Goal: Find specific page/section: Find specific page/section

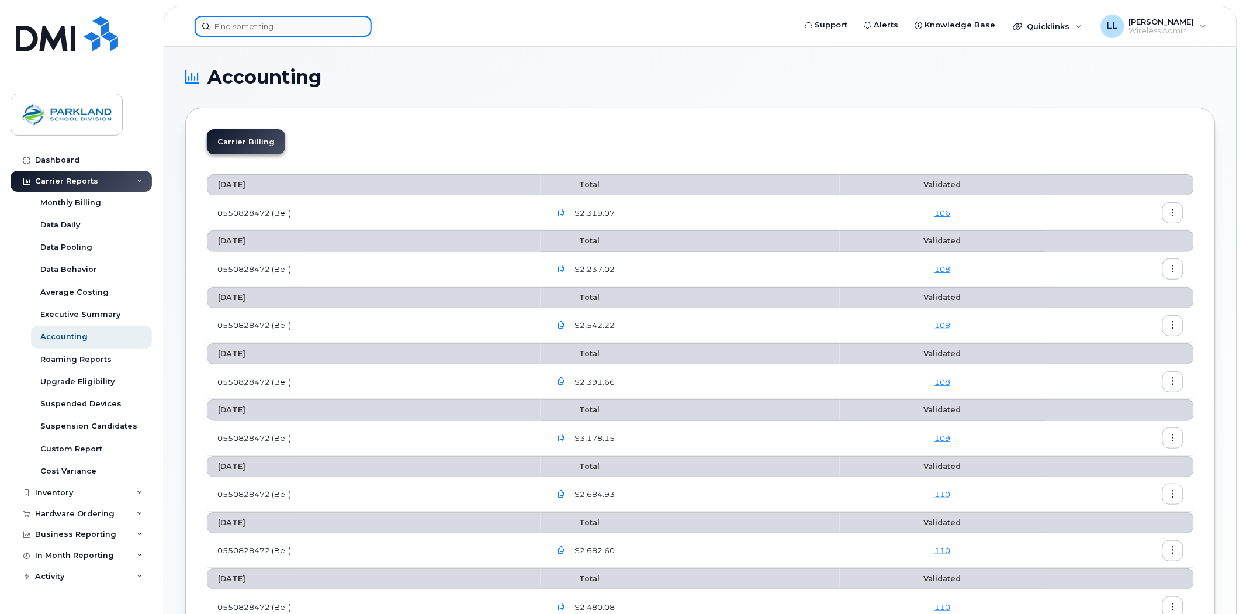
click at [319, 32] on input at bounding box center [283, 26] width 177 height 21
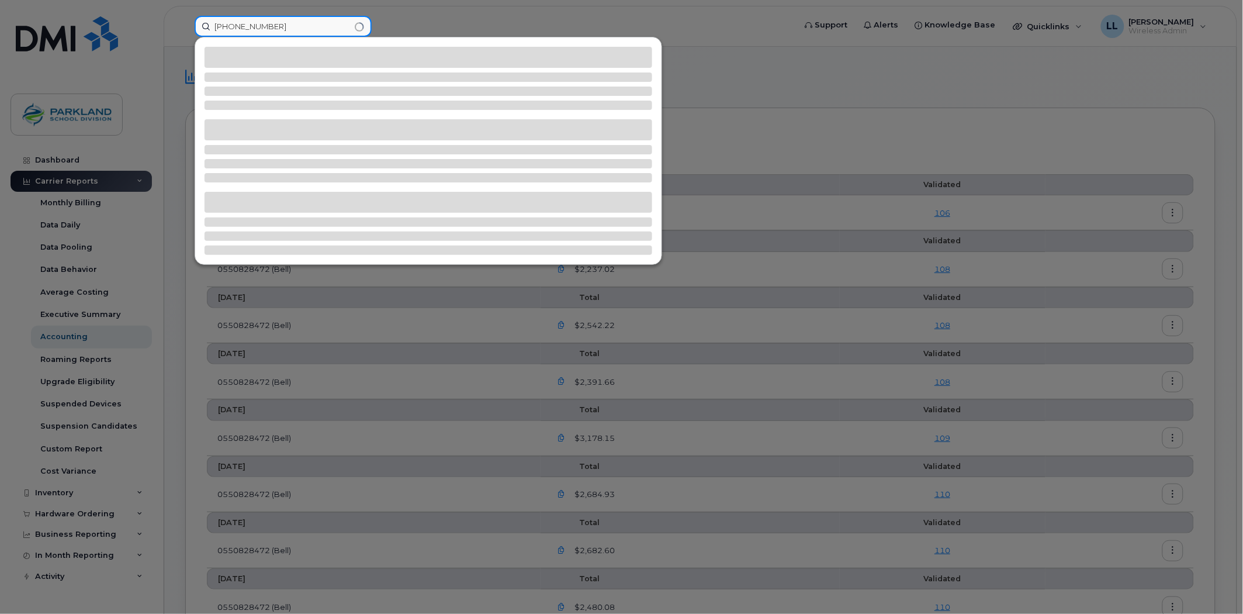
type input "[PHONE_NUMBER]"
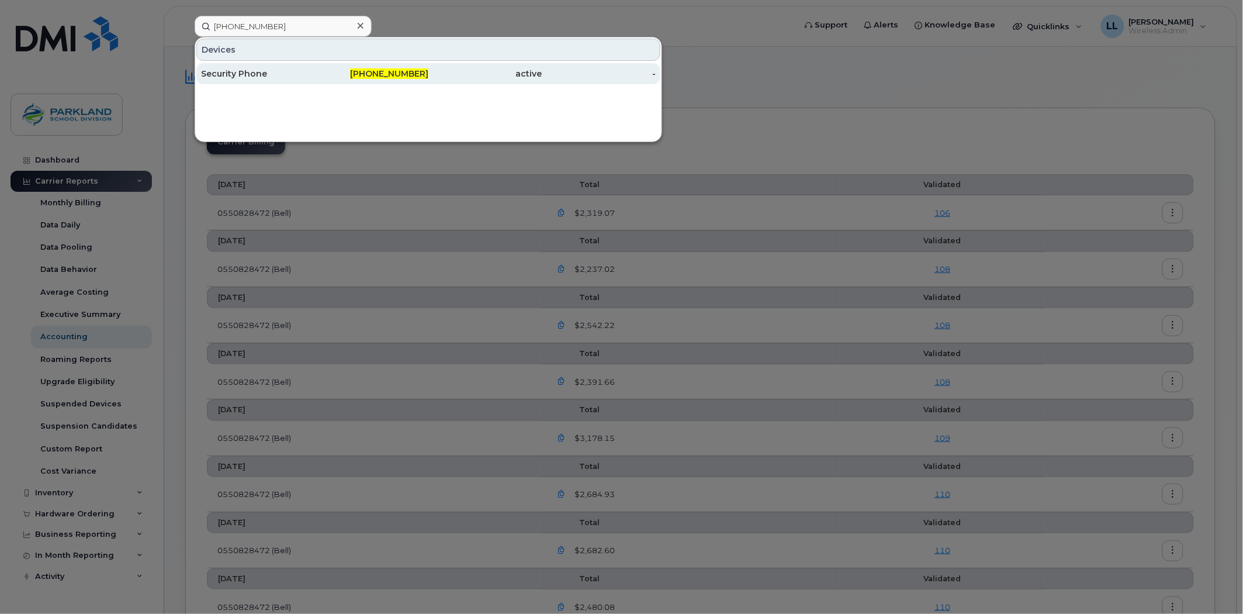
click at [393, 68] on div "[PHONE_NUMBER]" at bounding box center [372, 74] width 114 height 12
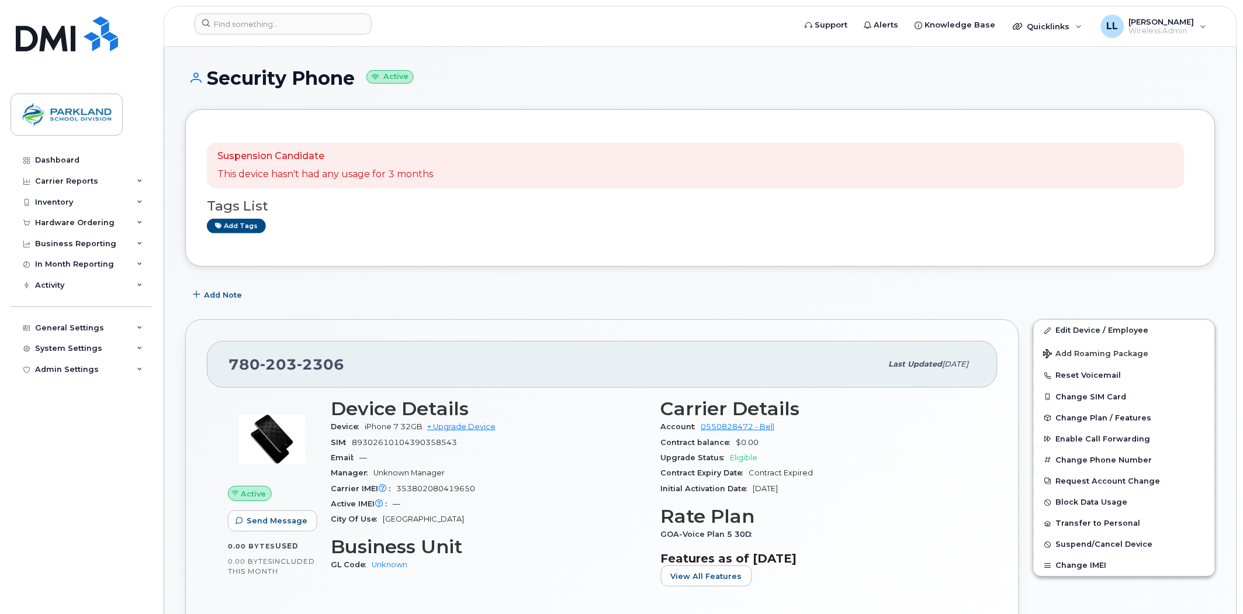
click at [505, 214] on div "Tags List Add tags" at bounding box center [700, 210] width 987 height 45
click at [65, 451] on div "Dashboard Carrier Reports Monthly Billing Data Daily Data Pooling Data Behavior…" at bounding box center [83, 373] width 144 height 446
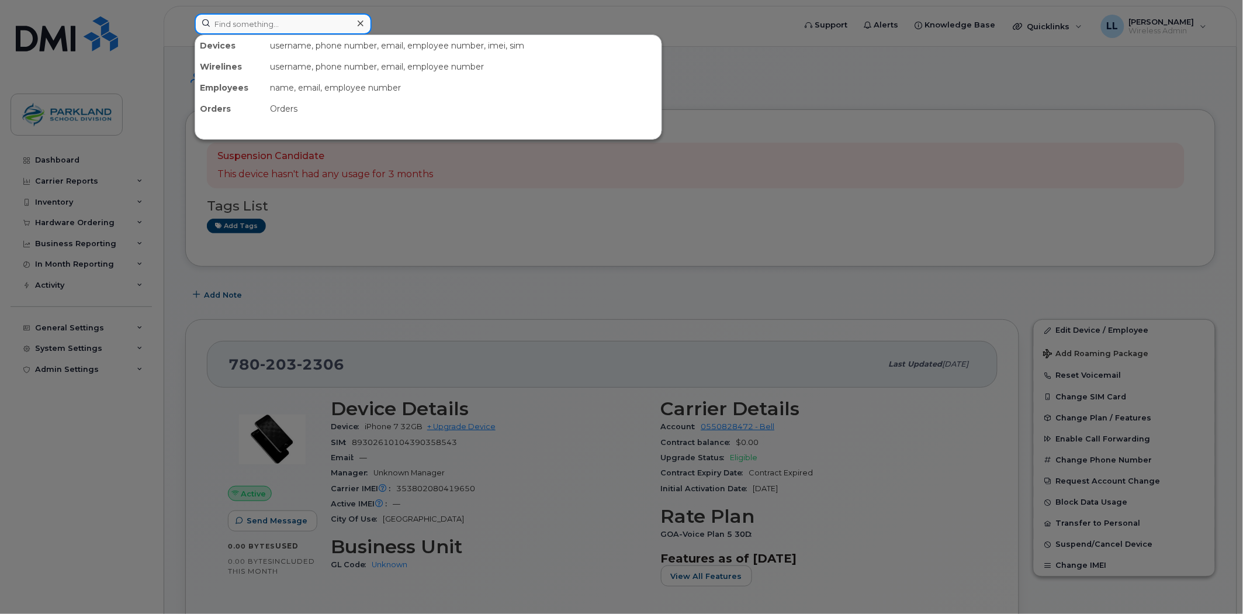
click at [287, 23] on input at bounding box center [283, 23] width 177 height 21
paste input "GOA-Voice Plan 5 30D"
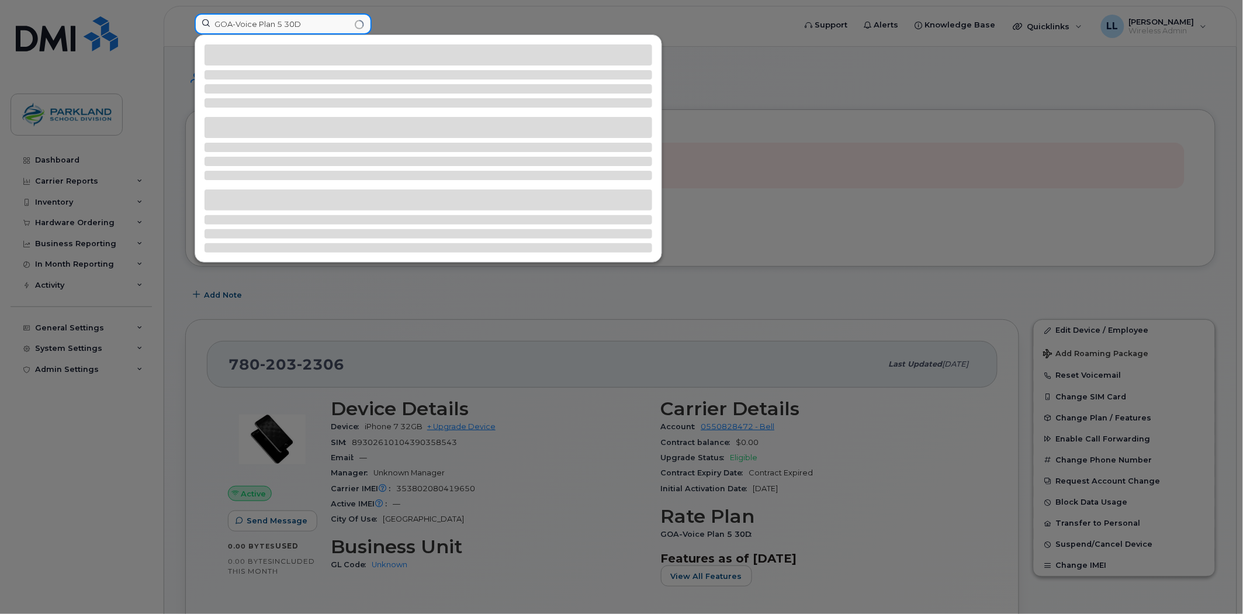
type input "GOA-Voice Plan 5 30D"
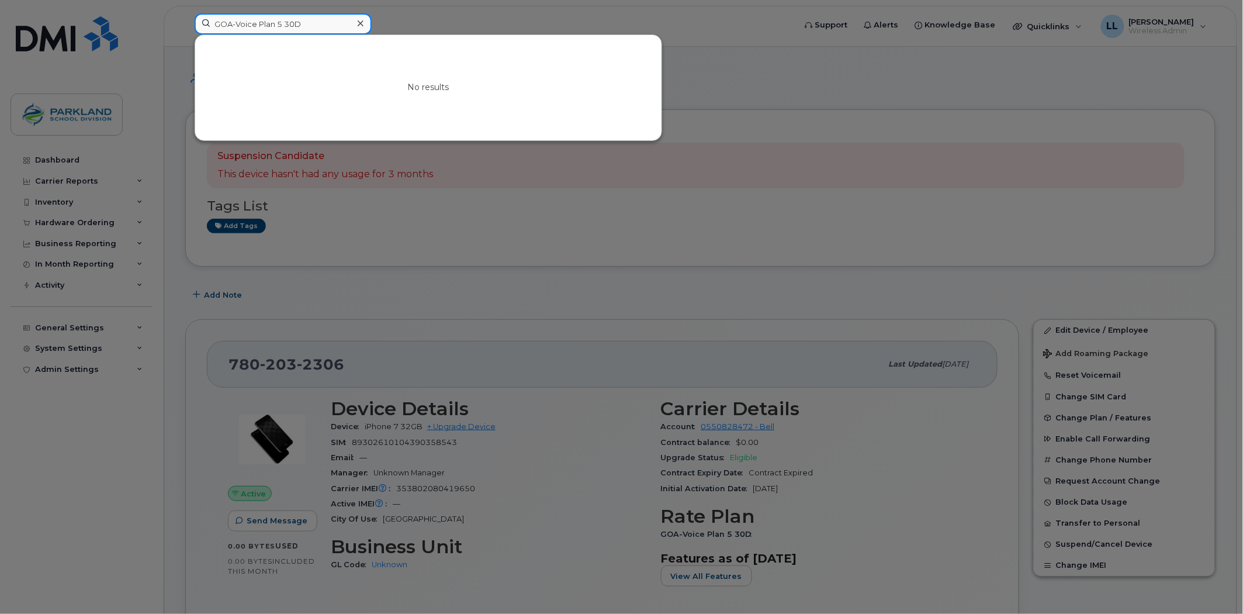
drag, startPoint x: 313, startPoint y: 22, endPoint x: 95, endPoint y: 19, distance: 218.6
click at [185, 19] on div "GOA-Voice Plan 5 30D No results" at bounding box center [491, 26] width 612 height 26
click at [48, 476] on div at bounding box center [621, 307] width 1243 height 614
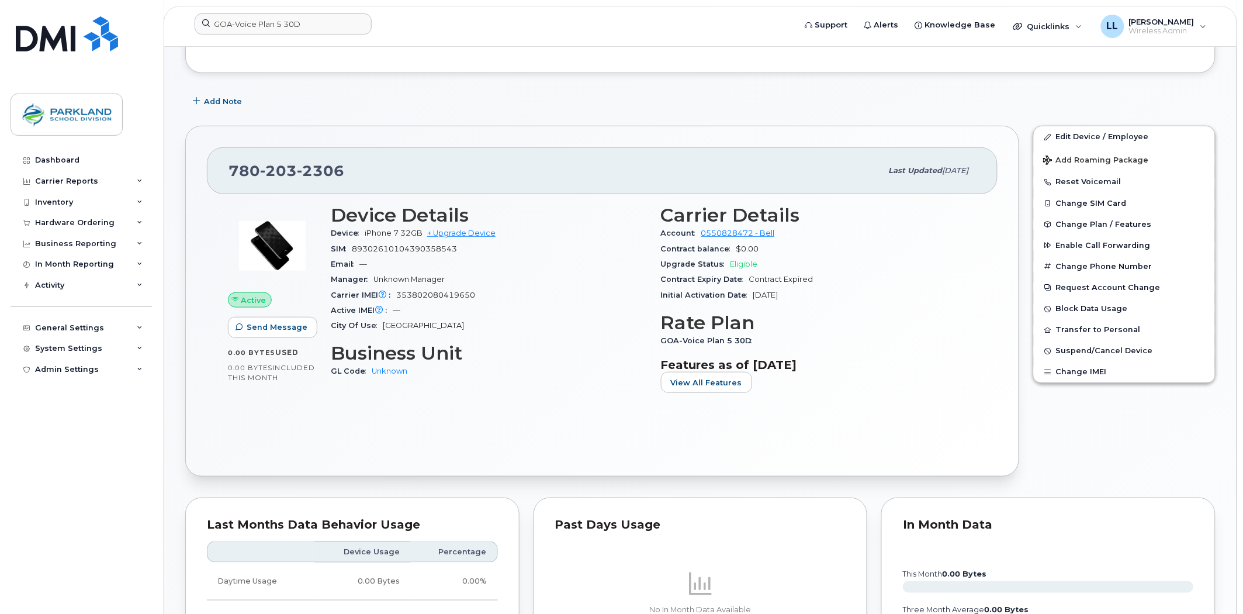
scroll to position [195, 0]
click at [74, 418] on div "Dashboard Carrier Reports Monthly Billing Data Daily Data Pooling Data Behavior…" at bounding box center [83, 373] width 144 height 446
click at [89, 498] on div "Dashboard Carrier Reports Monthly Billing Data Daily Data Pooling Data Behavior…" at bounding box center [83, 373] width 144 height 446
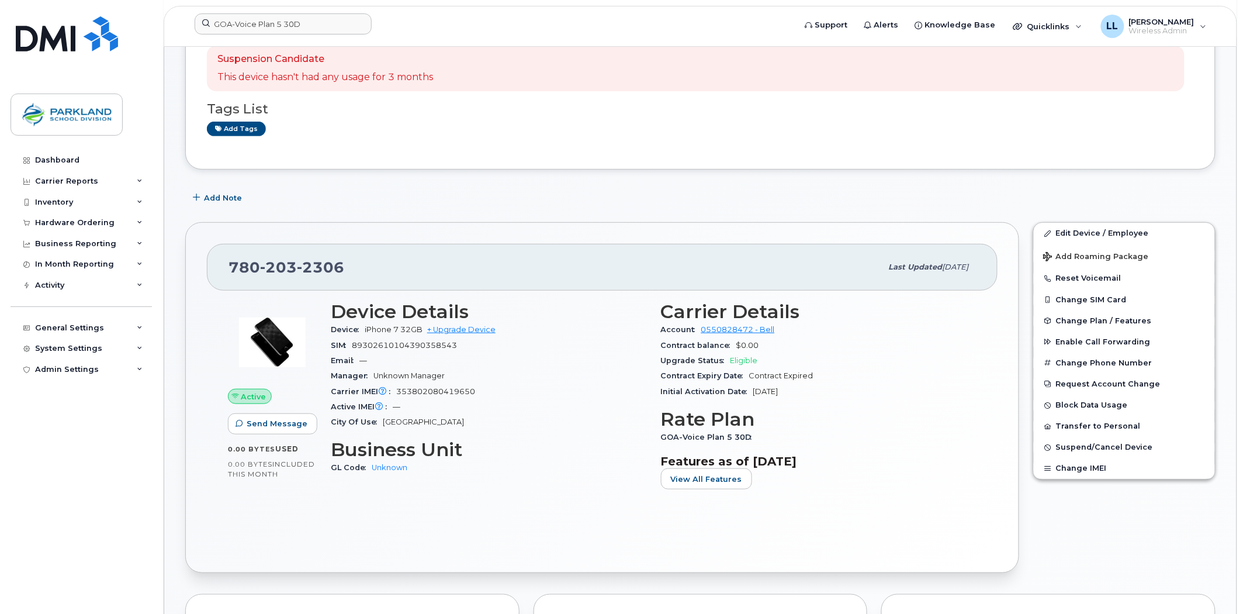
scroll to position [0, 0]
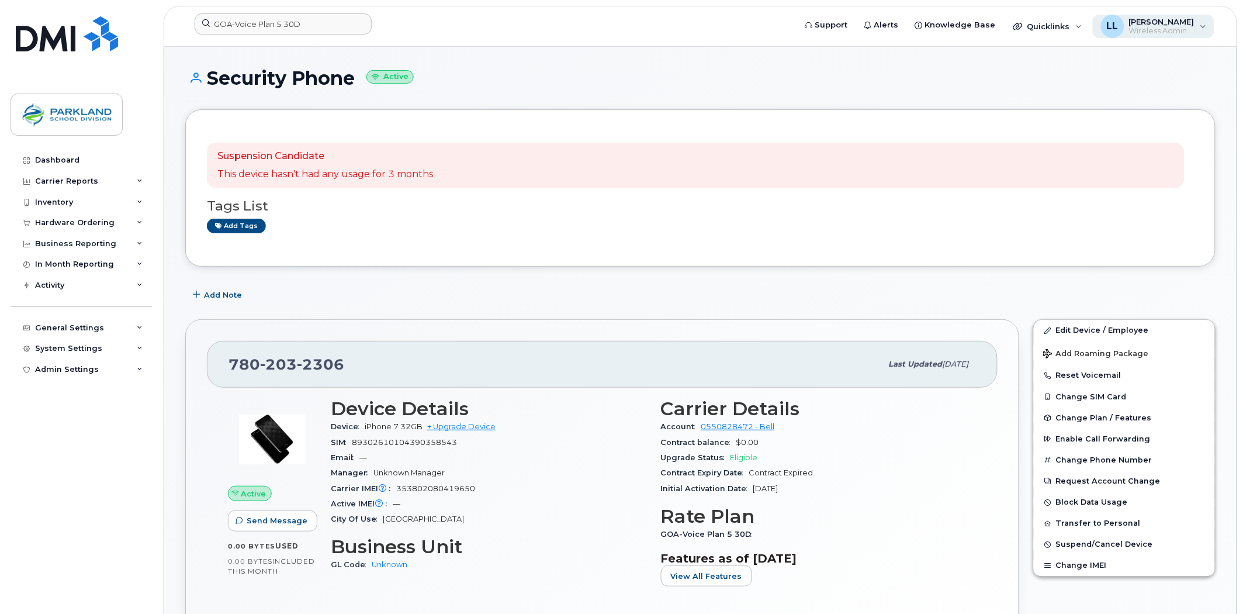
click at [1179, 33] on span "Wireless Admin" at bounding box center [1161, 30] width 65 height 9
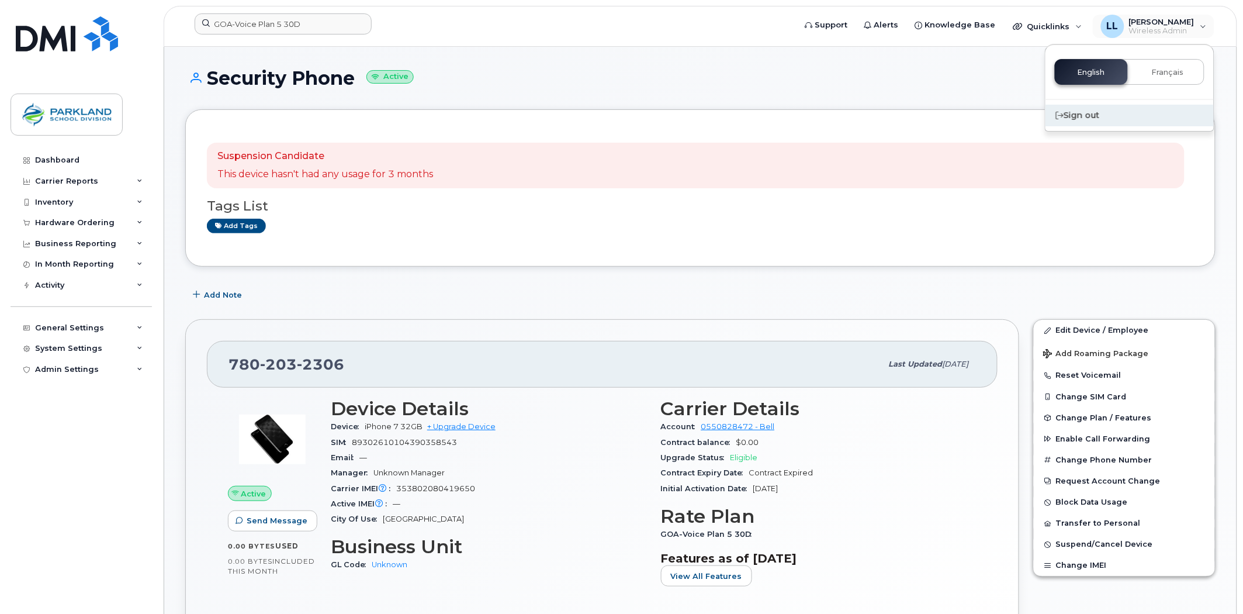
click at [1078, 109] on div "Sign out" at bounding box center [1129, 116] width 168 height 22
